Goal: Navigation & Orientation: Find specific page/section

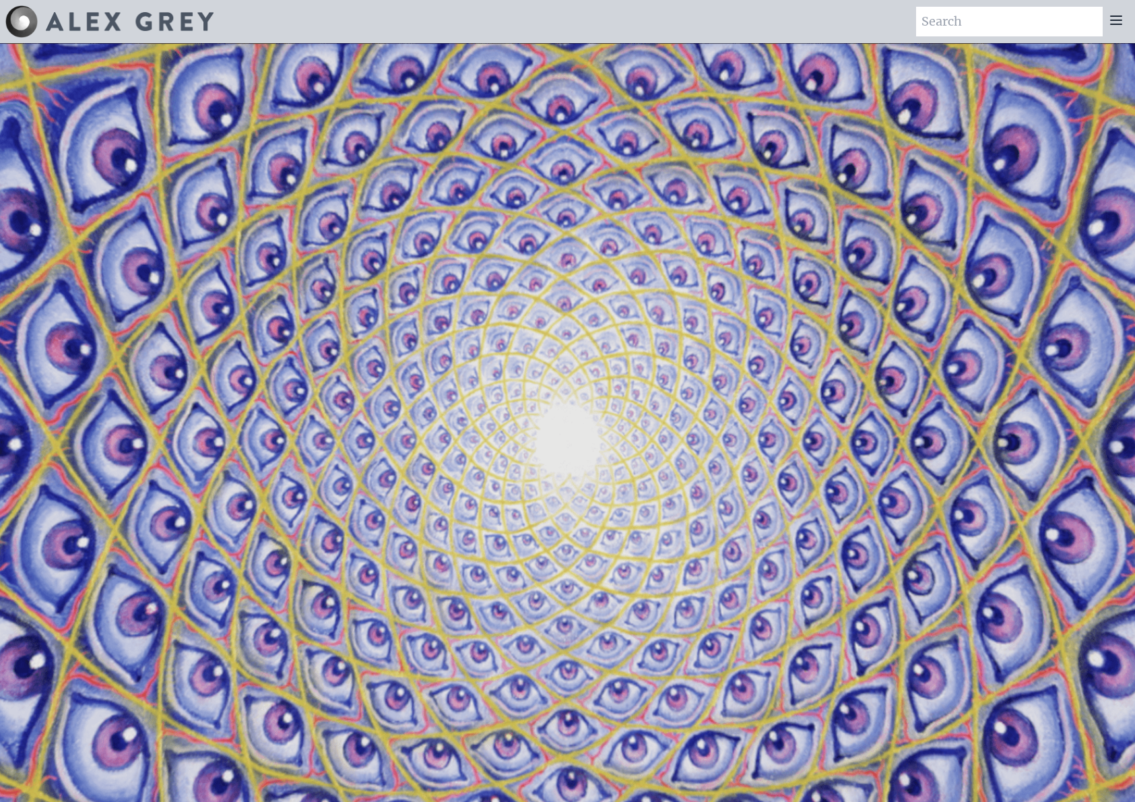
click at [1116, 18] on icon at bounding box center [1116, 20] width 16 height 16
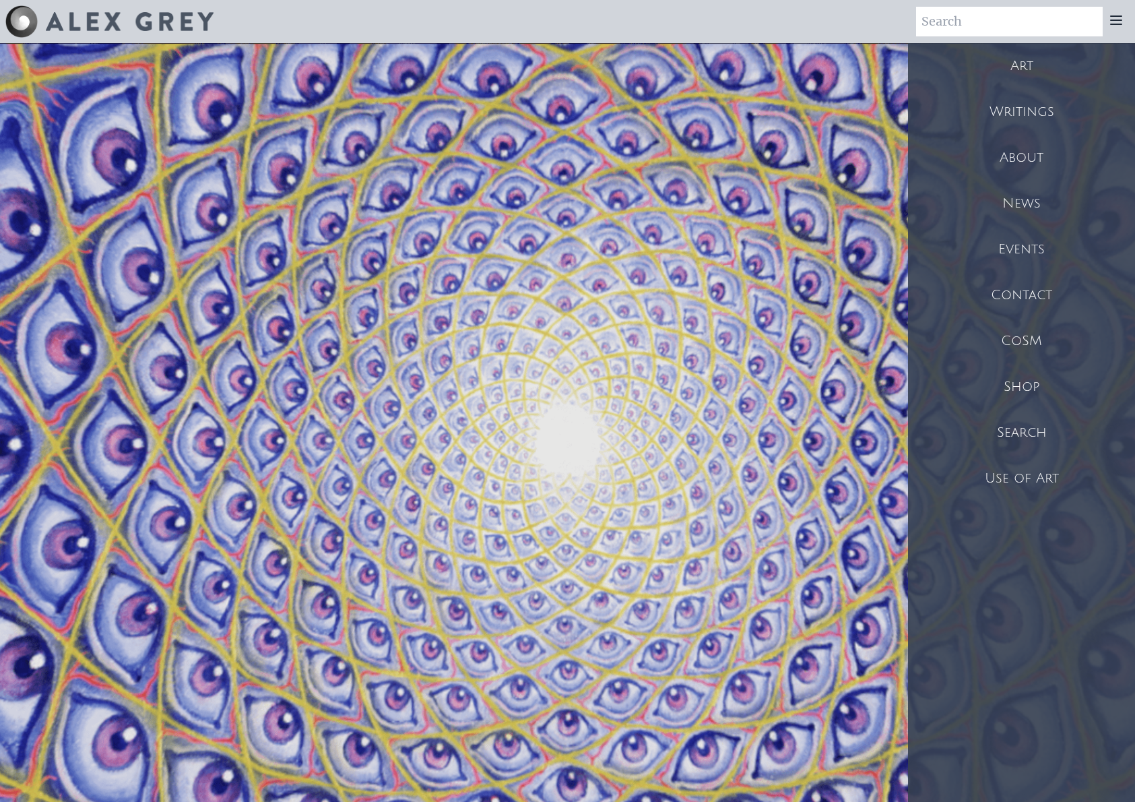
click at [1022, 153] on div "About" at bounding box center [1021, 158] width 227 height 46
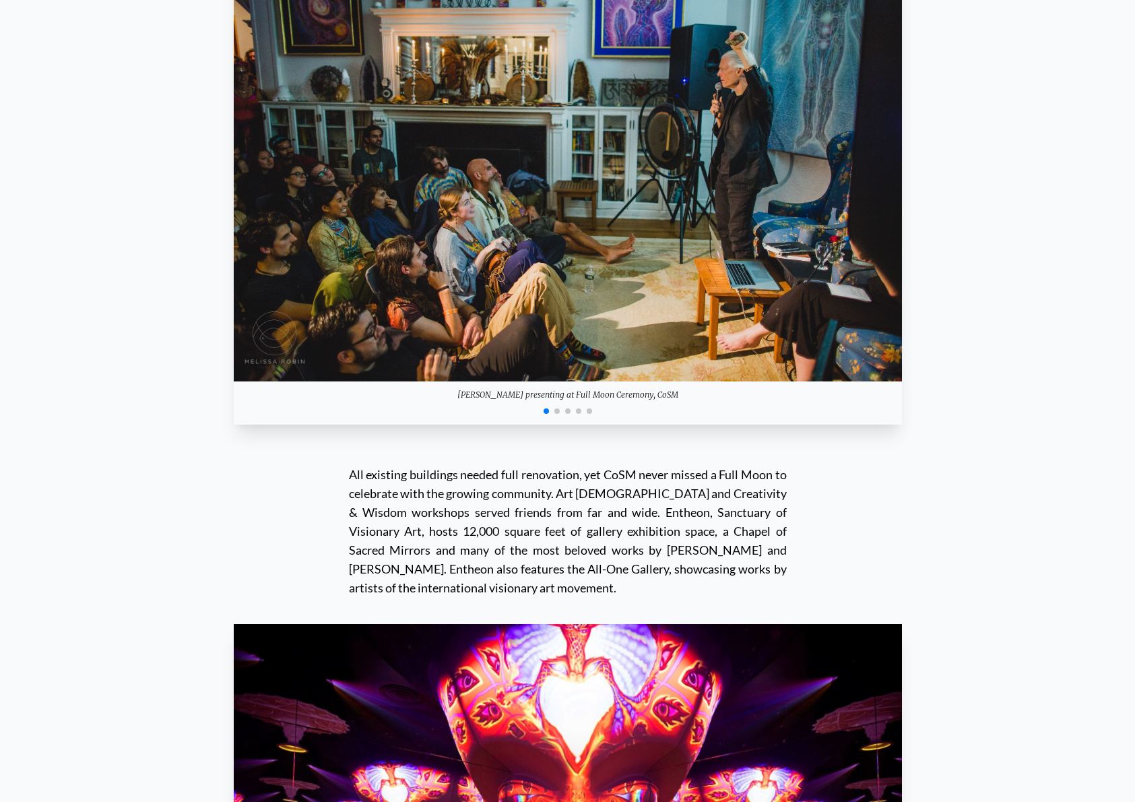
scroll to position [13332, 0]
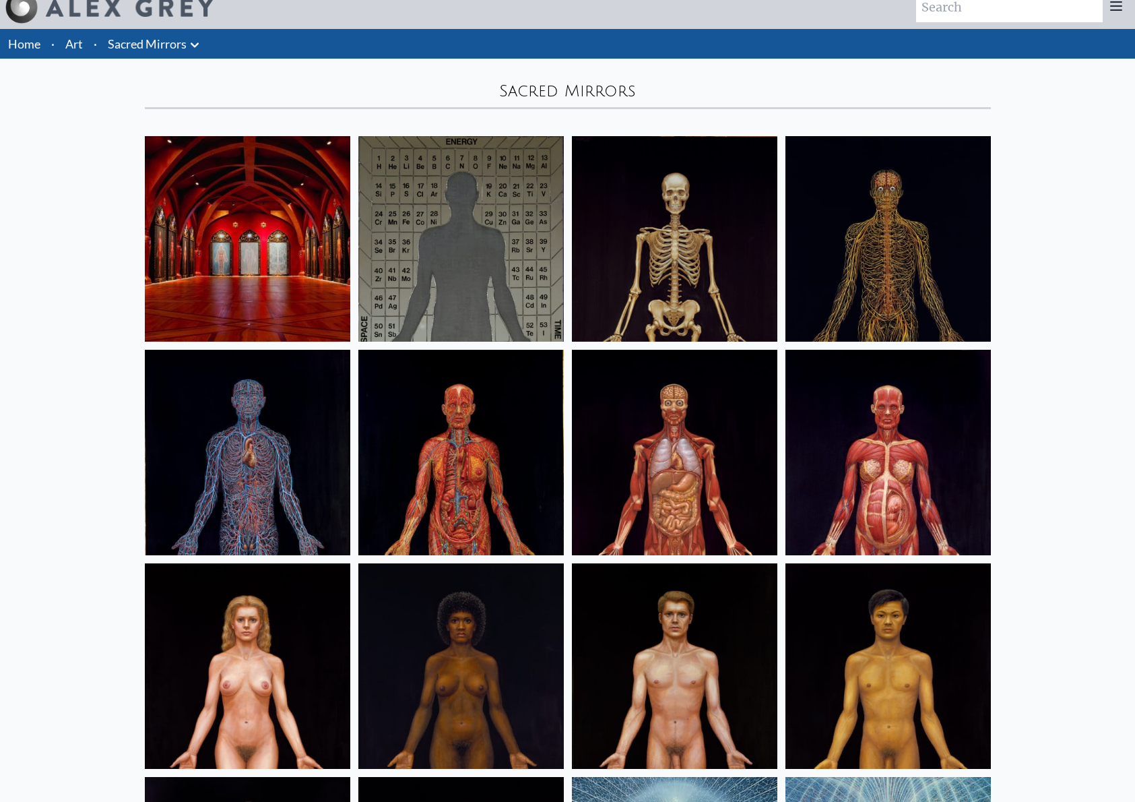
scroll to position [15, 0]
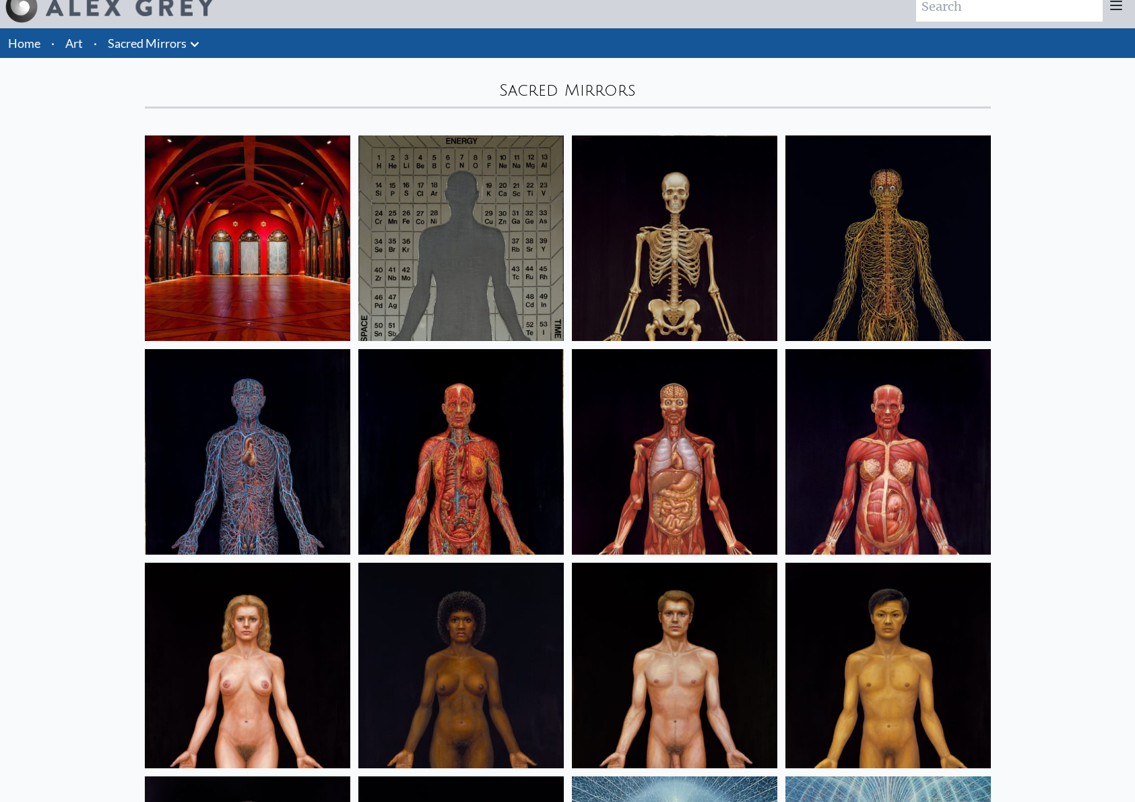
click at [28, 41] on link "Home" at bounding box center [24, 43] width 32 height 15
click at [195, 44] on icon at bounding box center [195, 44] width 8 height 5
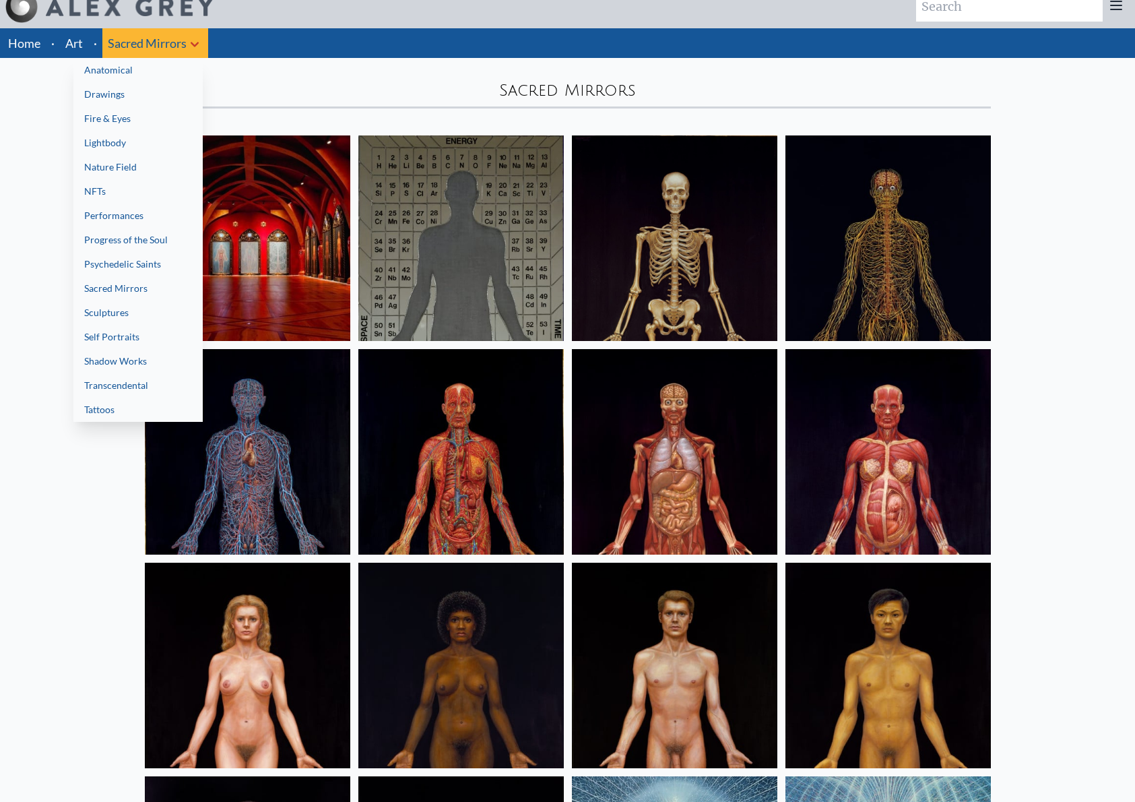
click at [130, 289] on link "Sacred Mirrors" at bounding box center [137, 288] width 129 height 24
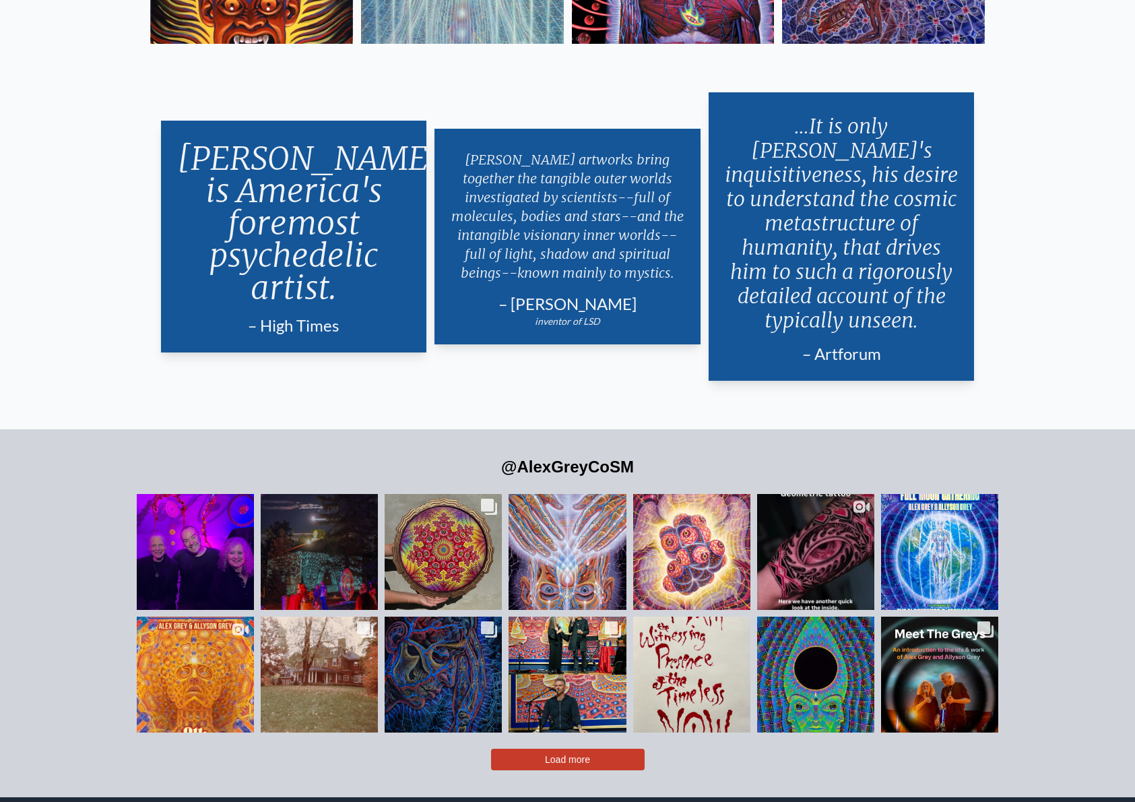
scroll to position [3253, 0]
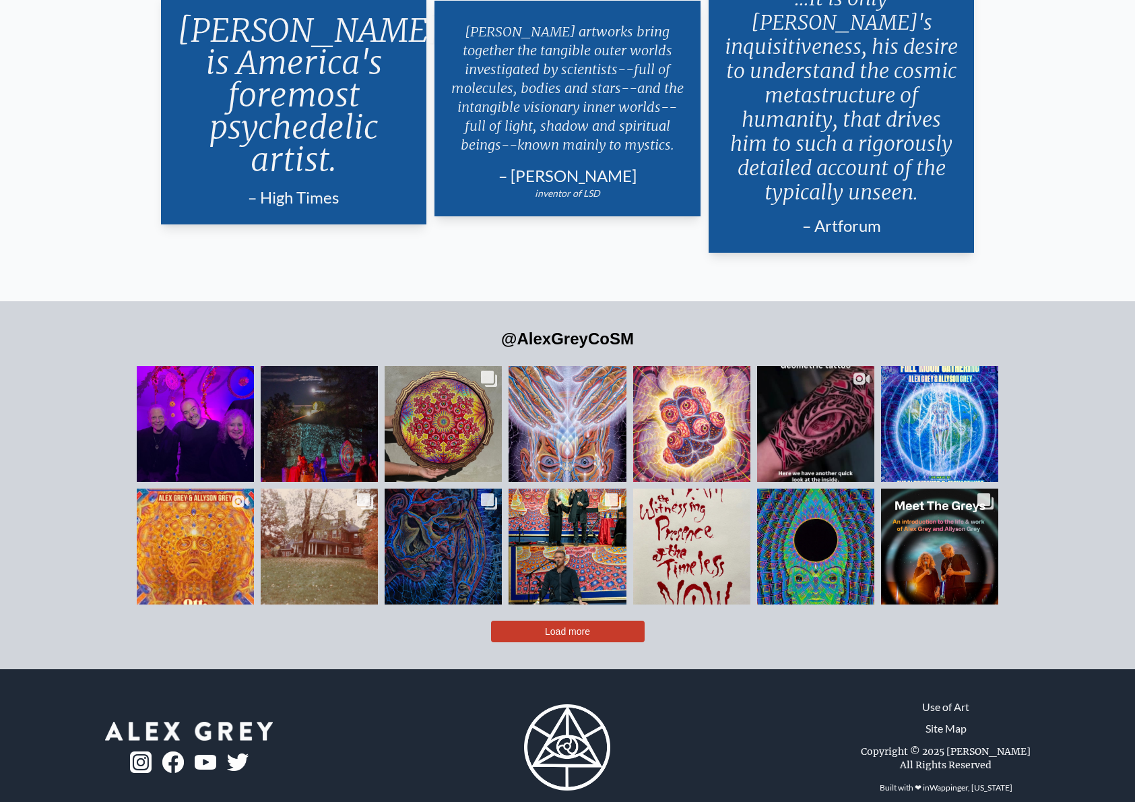
click at [563, 626] on span "Load more" at bounding box center [567, 631] width 45 height 11
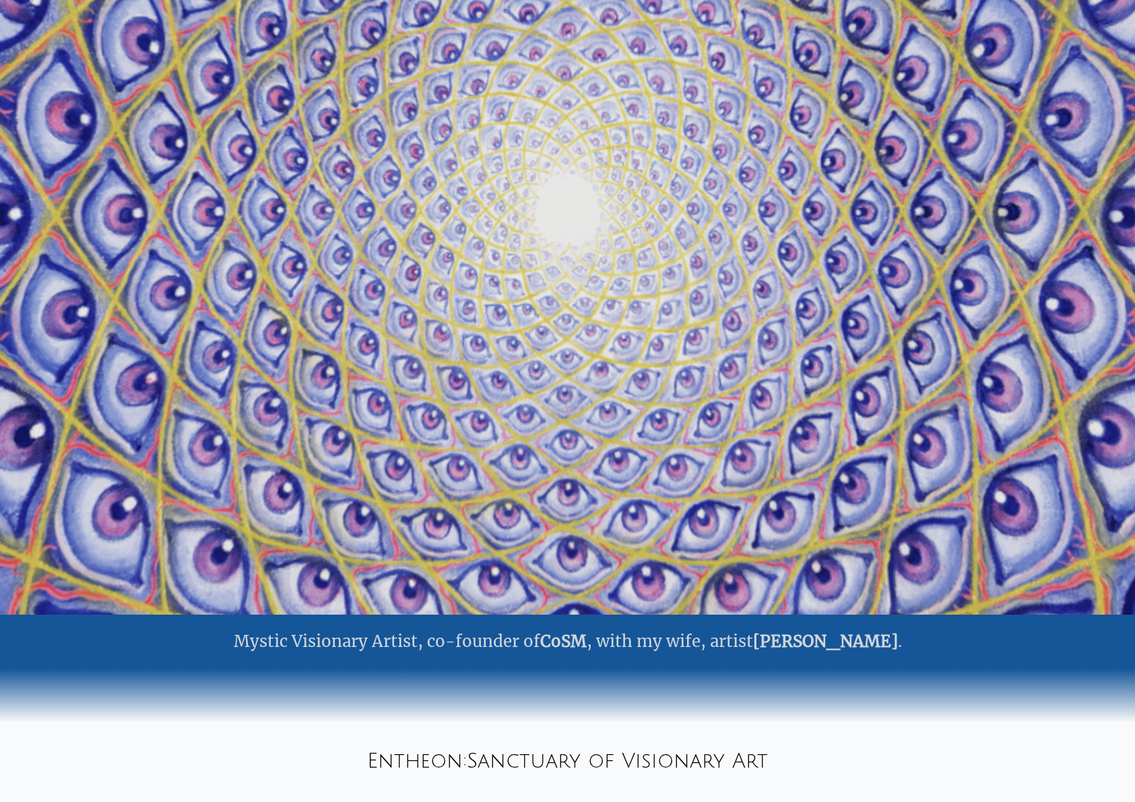
scroll to position [0, 0]
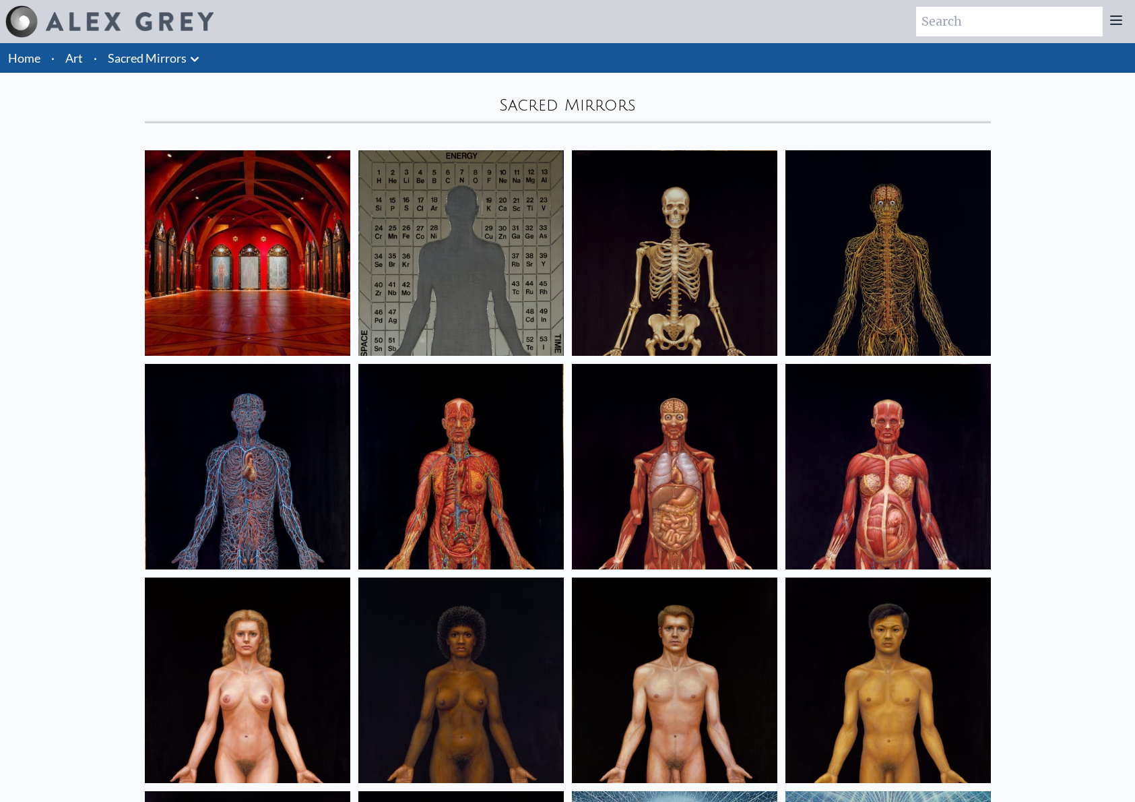
click at [132, 65] on link "Sacred Mirrors" at bounding box center [147, 58] width 79 height 19
click at [195, 58] on icon at bounding box center [195, 59] width 16 height 16
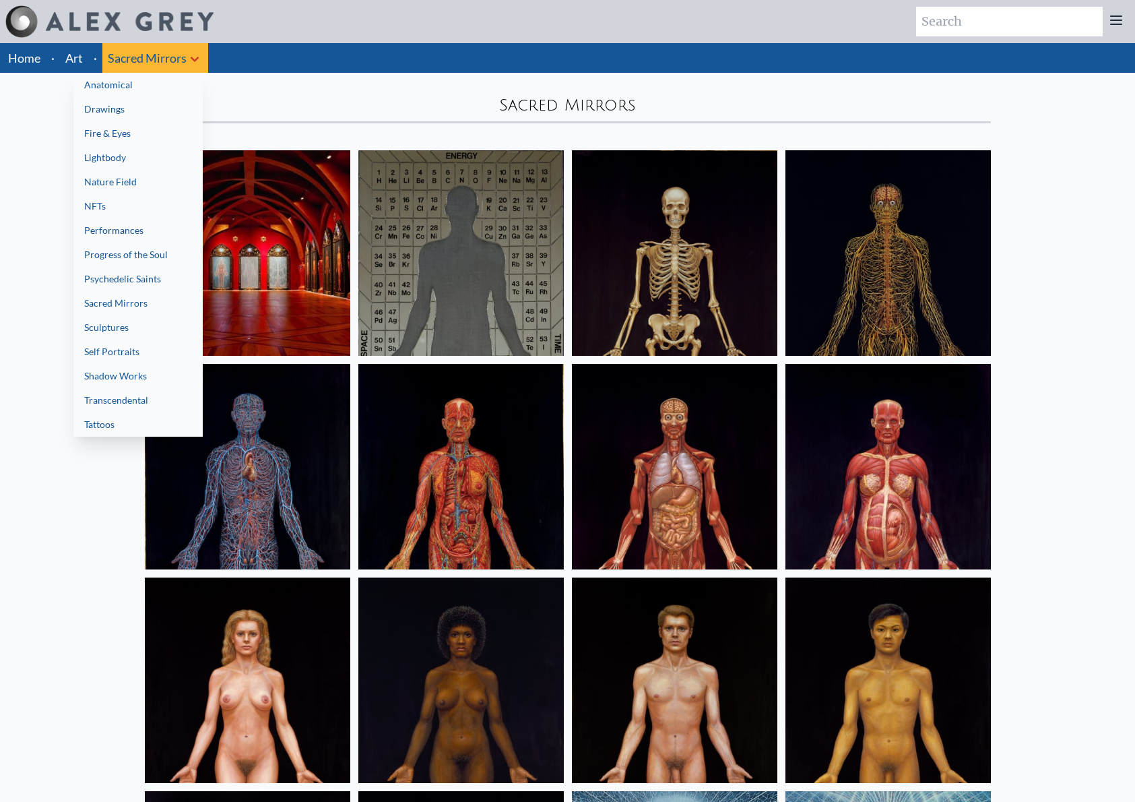
click at [129, 154] on link "Lightbody" at bounding box center [137, 158] width 129 height 24
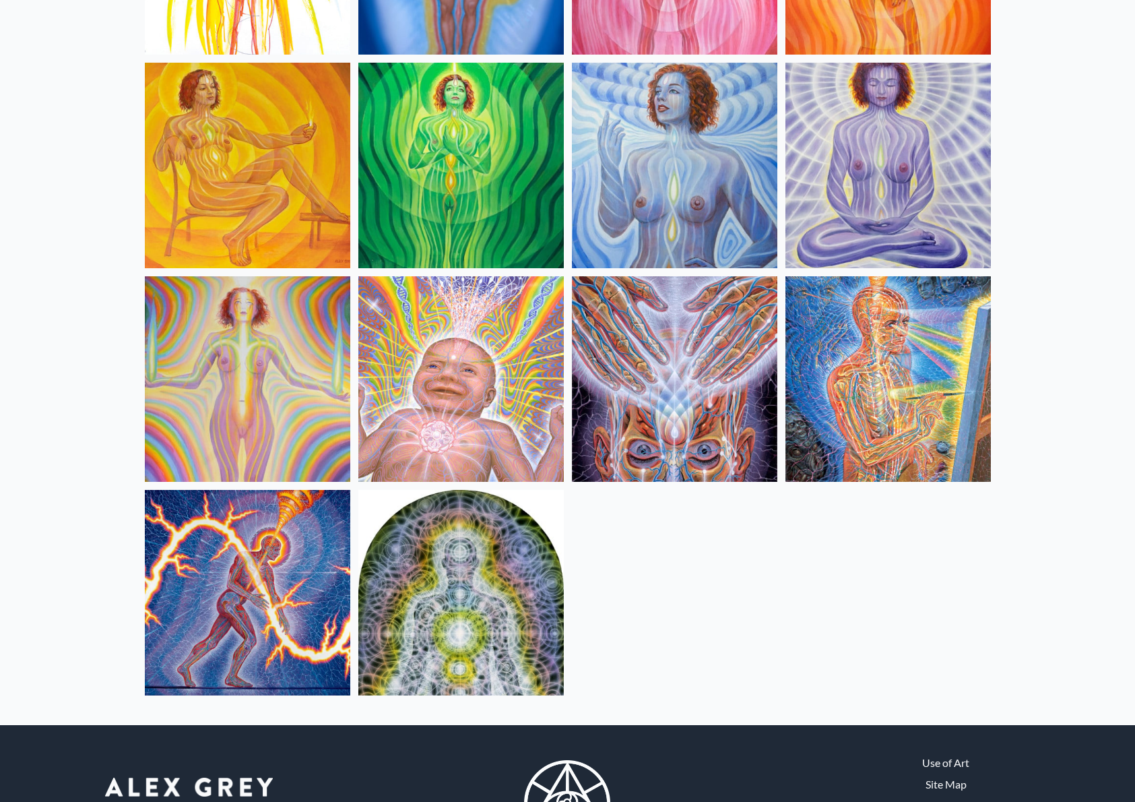
scroll to position [99, 0]
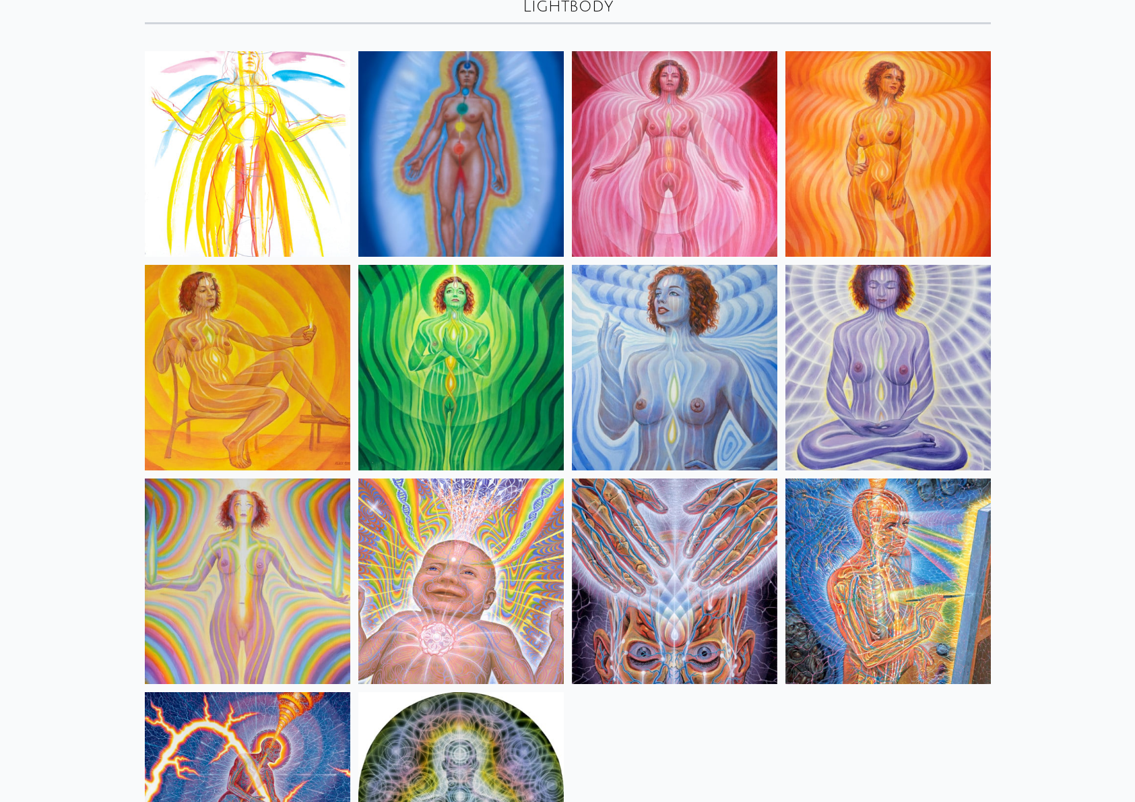
click at [267, 383] on img at bounding box center [248, 368] width 206 height 206
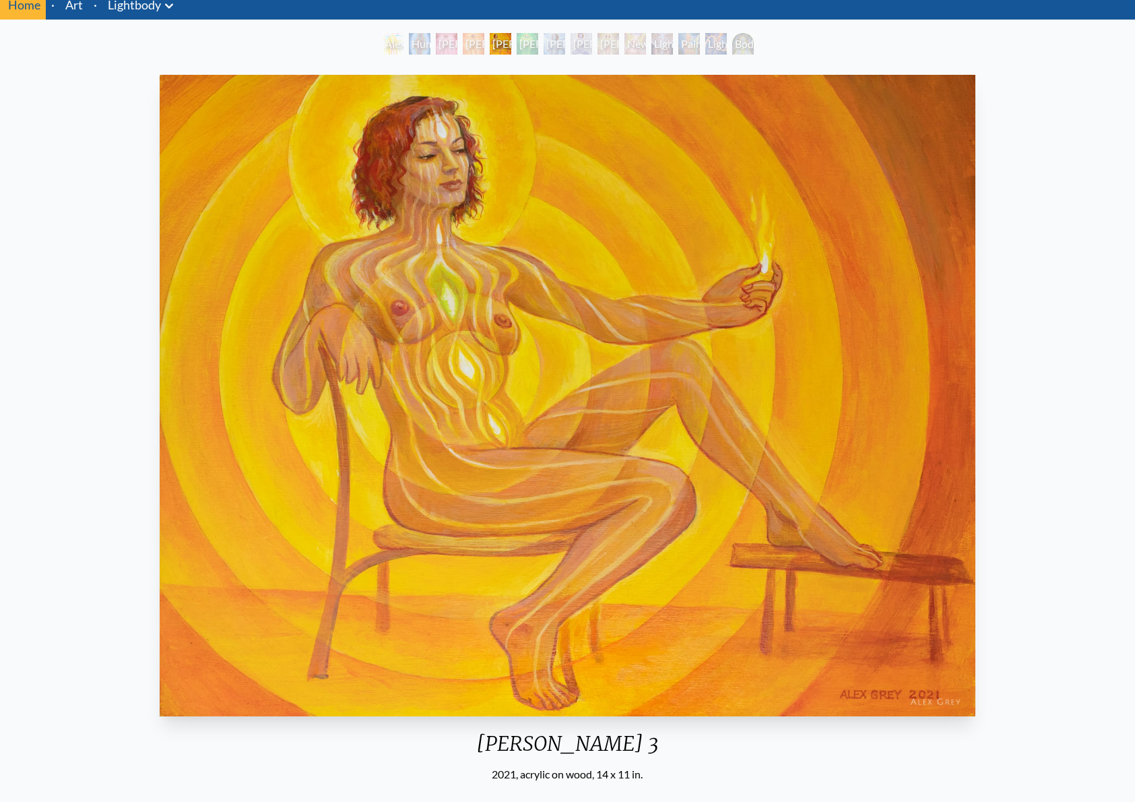
scroll to position [20, 0]
